Goal: Task Accomplishment & Management: Use online tool/utility

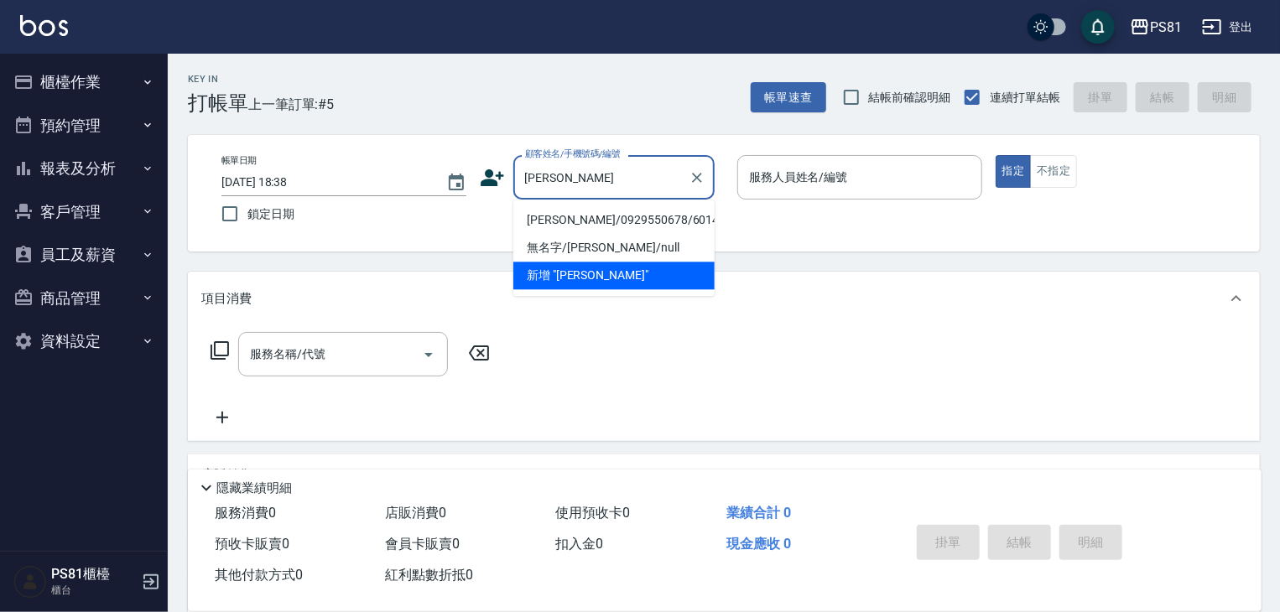
click at [658, 225] on li "[PERSON_NAME]/0929550678/6014" at bounding box center [613, 220] width 201 height 28
type input "[PERSON_NAME]/0929550678/6014"
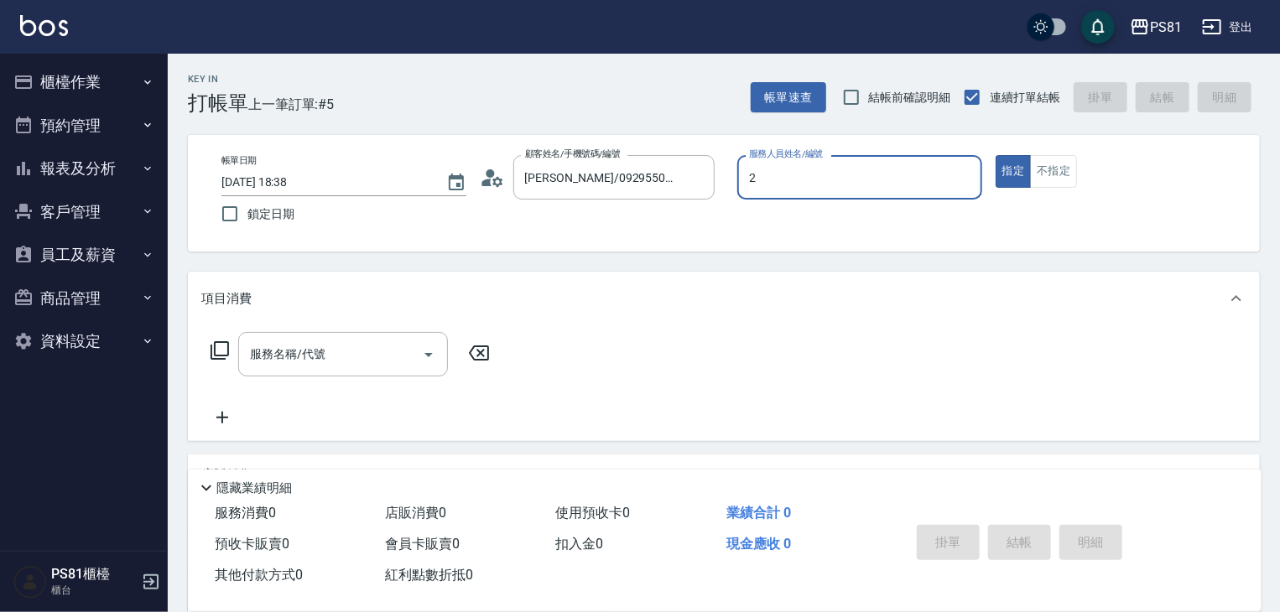
type input "[DEMOGRAPHIC_DATA]-2"
type button "true"
drag, startPoint x: 313, startPoint y: 371, endPoint x: 304, endPoint y: 367, distance: 10.1
click at [305, 368] on div "服務名稱/代號" at bounding box center [343, 354] width 210 height 44
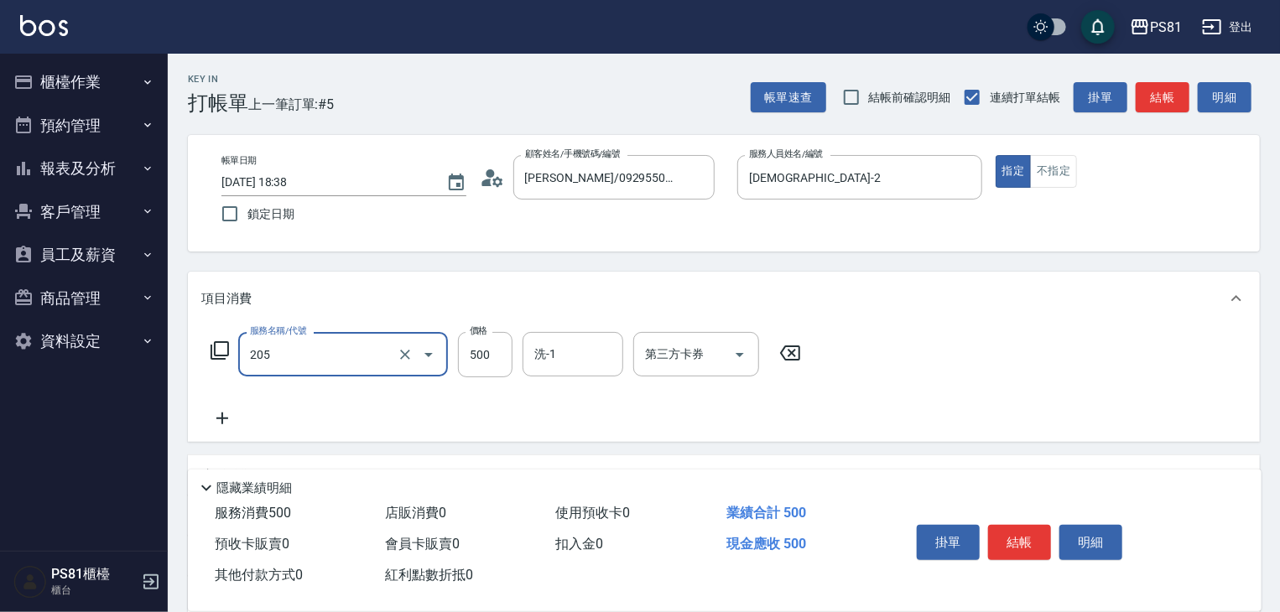
type input "A級單剪400(205)"
click at [363, 418] on div "服務名稱/代號 A級單剪400(205) 服務名稱/代號 價格 500 價格 洗-1 洗-1 第三方卡券 第三方卡券" at bounding box center [506, 380] width 610 height 96
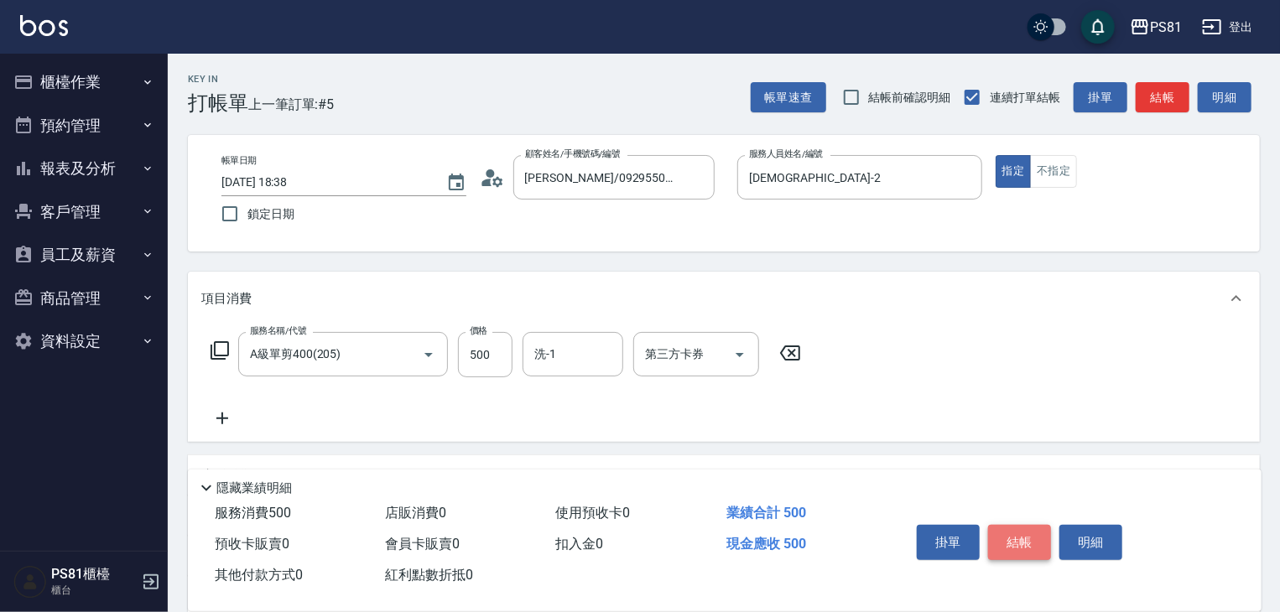
click at [1006, 525] on button "結帳" at bounding box center [1019, 542] width 63 height 35
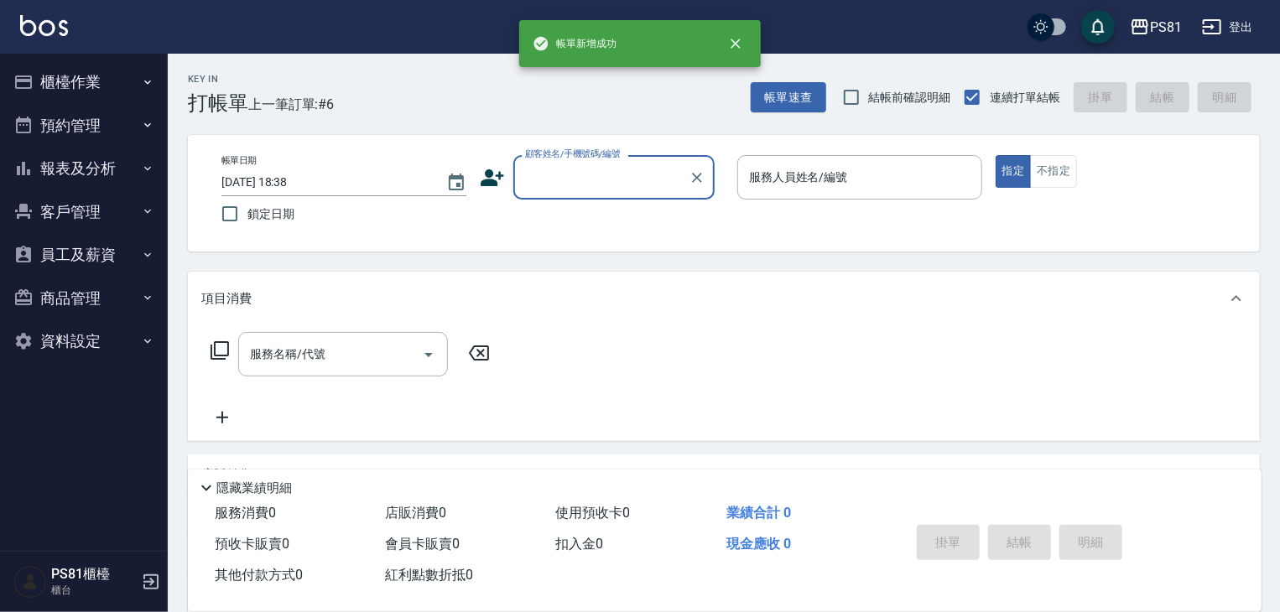
click at [107, 102] on button "櫃檯作業" at bounding box center [84, 82] width 154 height 44
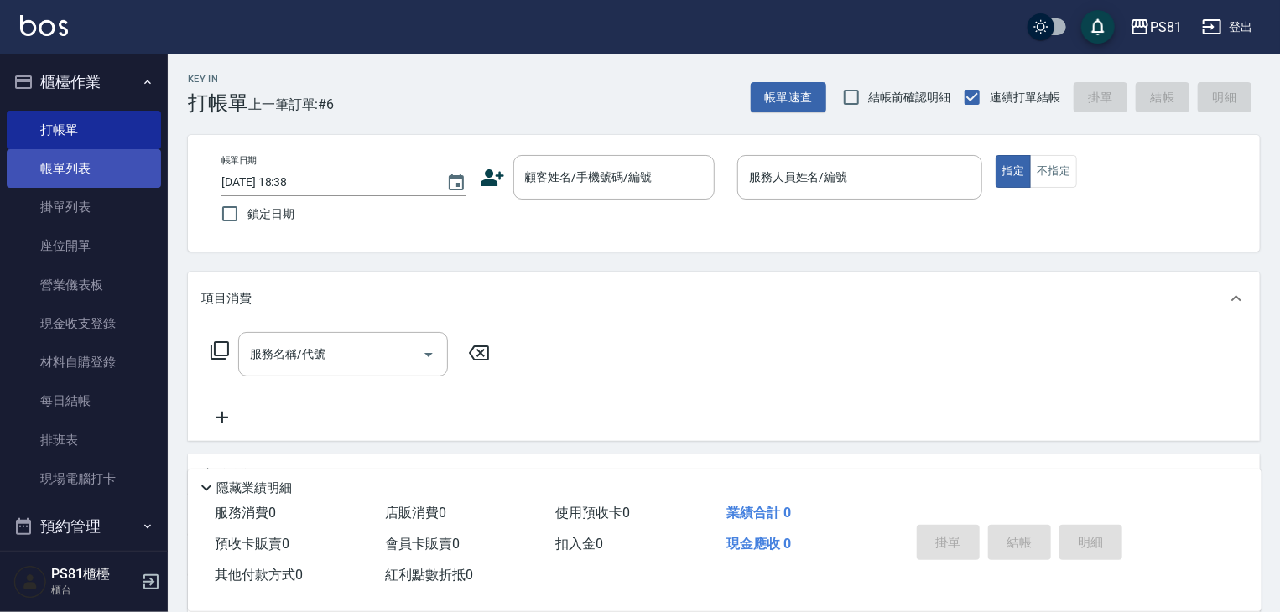
click at [97, 166] on link "帳單列表" at bounding box center [84, 168] width 154 height 39
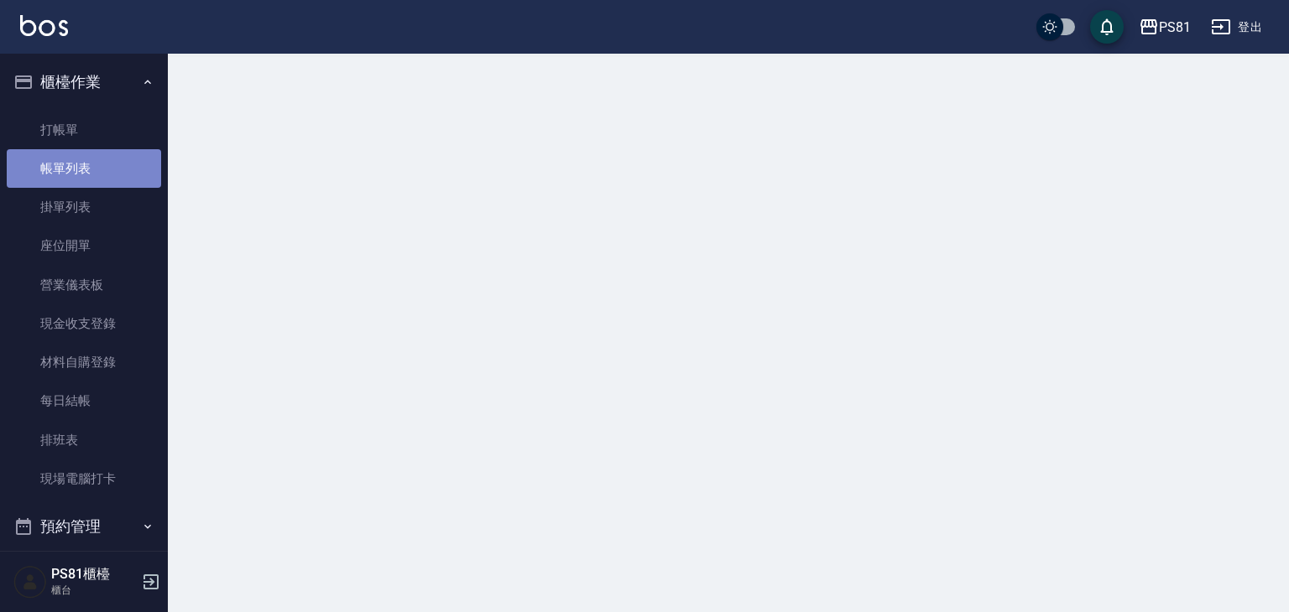
click at [97, 166] on link "帳單列表" at bounding box center [84, 168] width 154 height 39
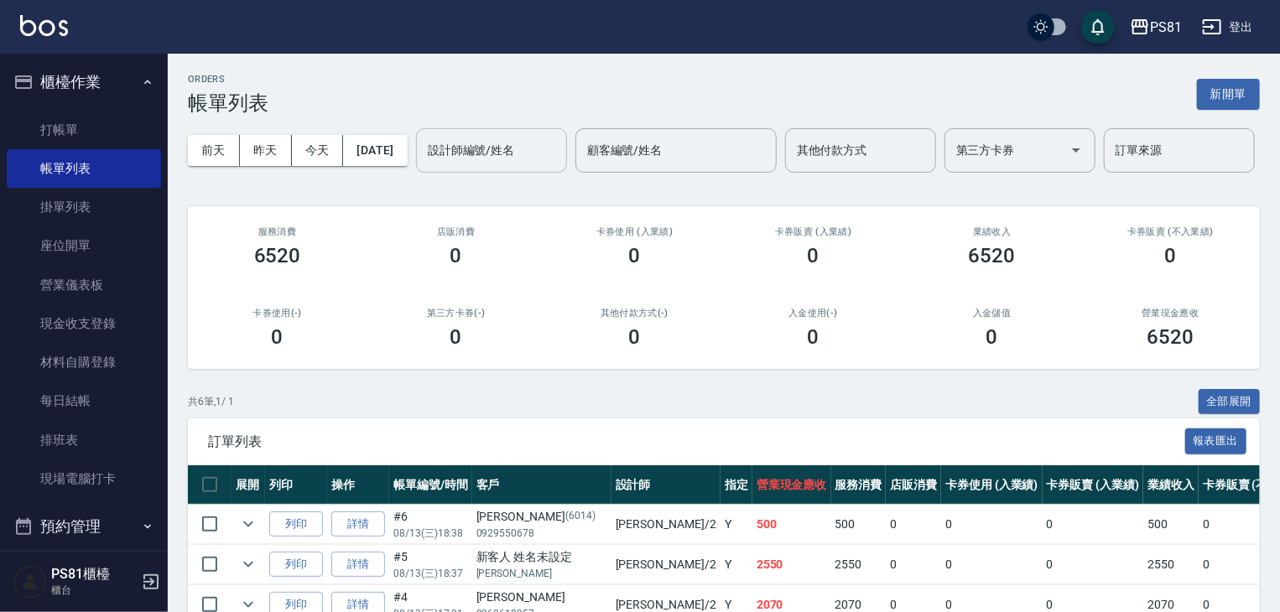
click at [424, 165] on input "設計師編號/姓名" at bounding box center [492, 150] width 136 height 29
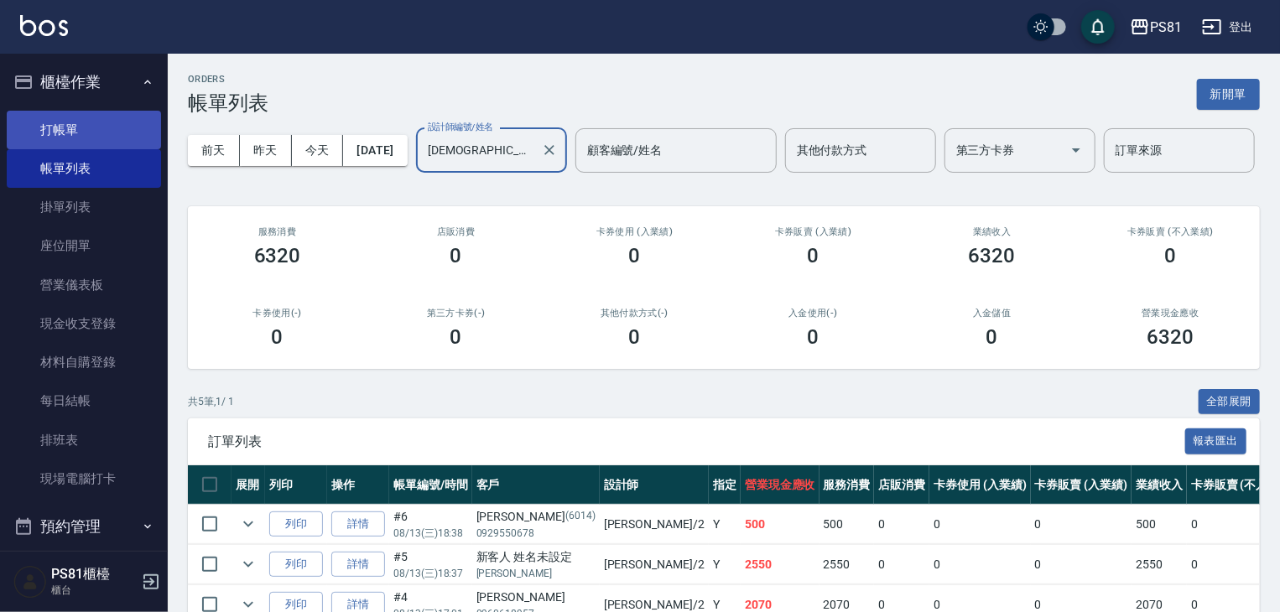
type input "[DEMOGRAPHIC_DATA]-2"
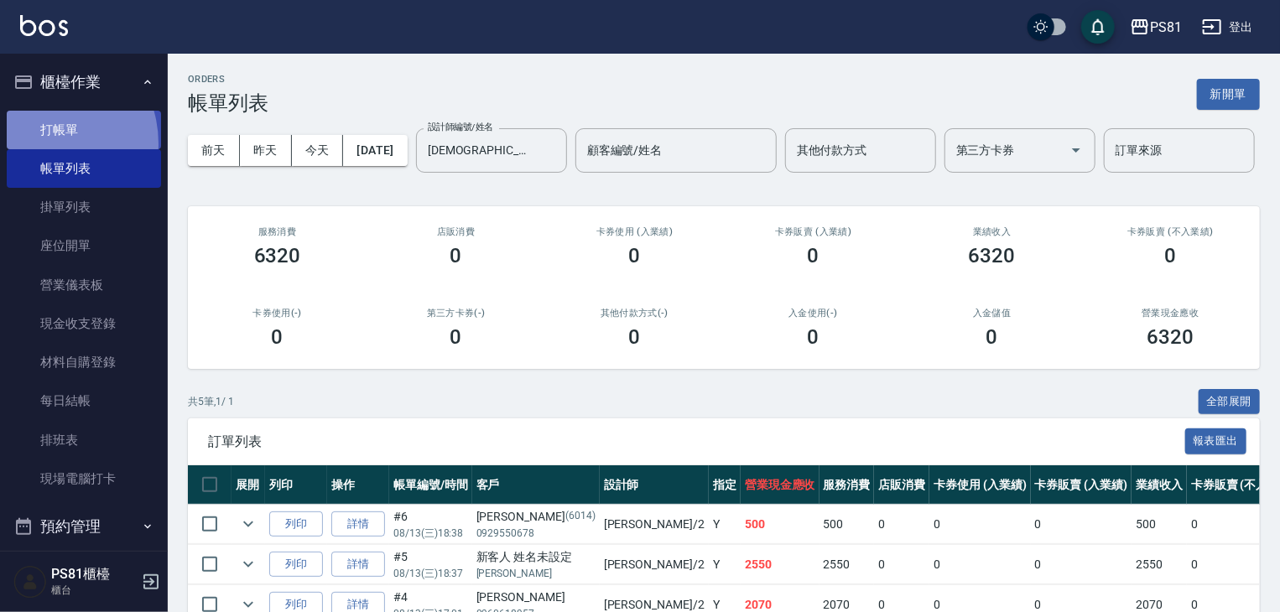
click at [40, 143] on link "打帳單" at bounding box center [84, 130] width 154 height 39
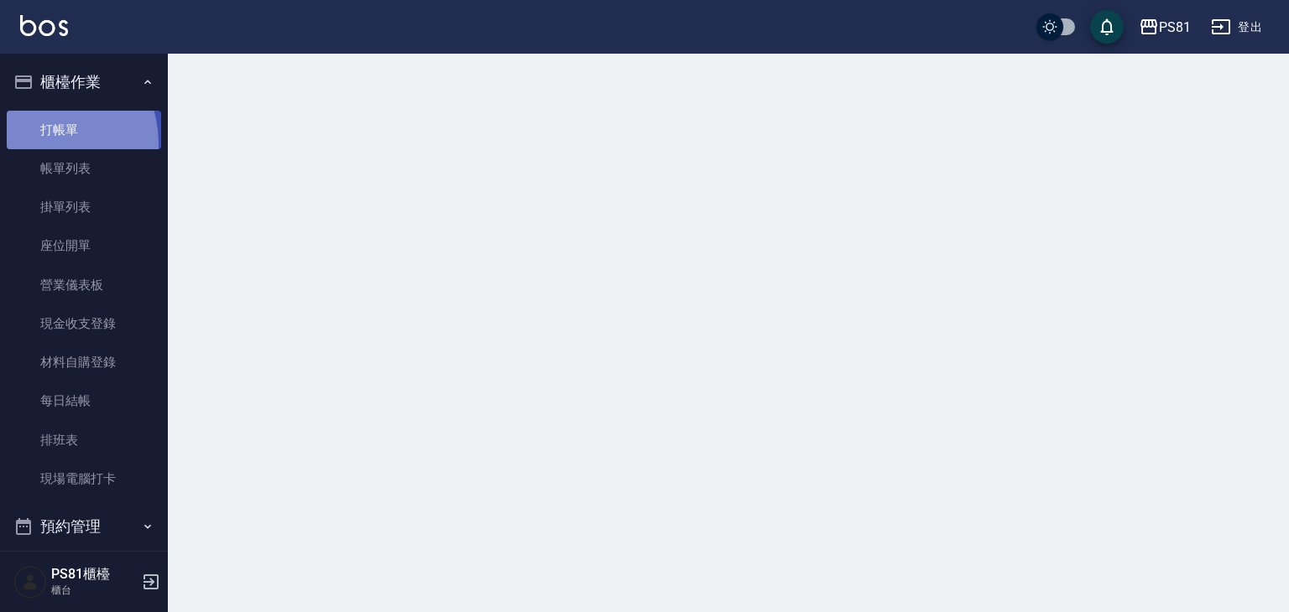
click at [40, 143] on link "打帳單" at bounding box center [84, 130] width 154 height 39
